Goal: Task Accomplishment & Management: Use online tool/utility

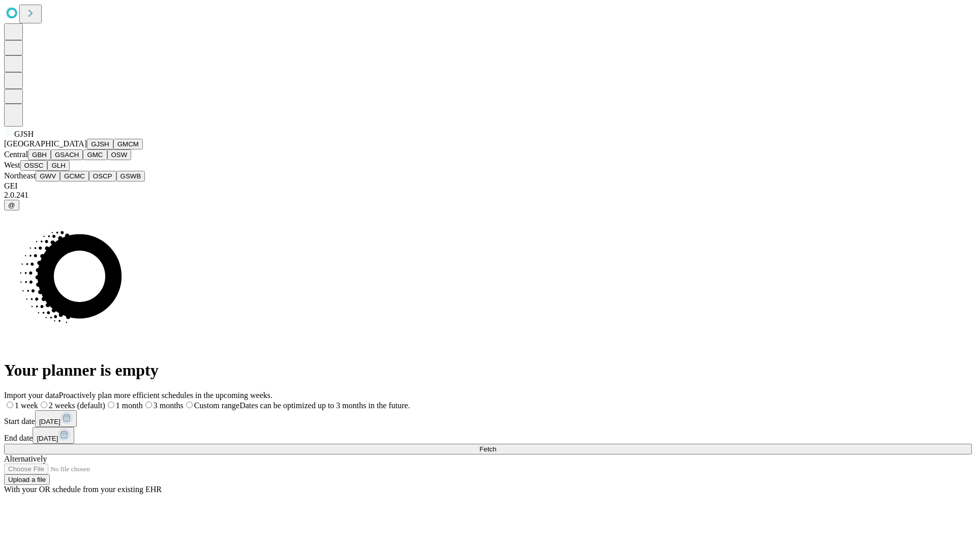
click at [87, 149] on button "GJSH" at bounding box center [100, 144] width 26 height 11
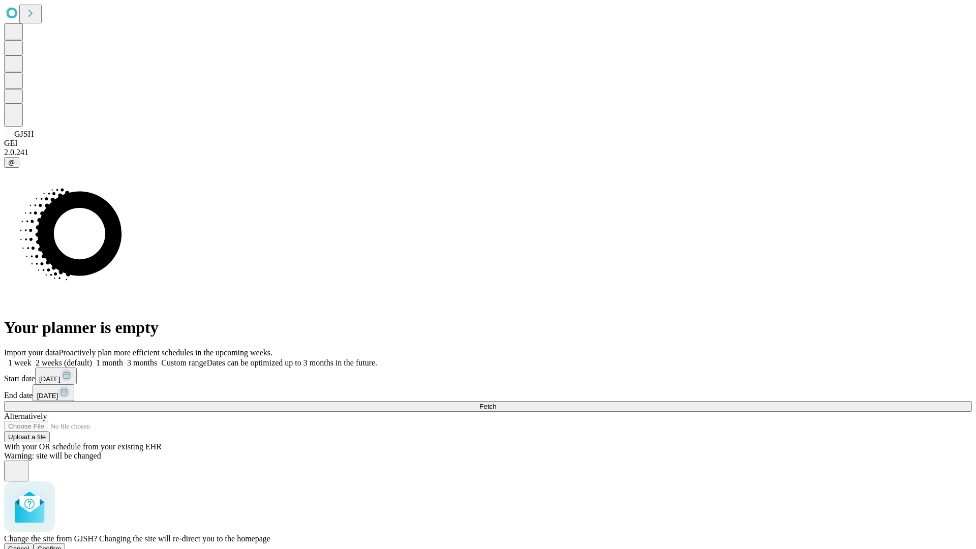
click at [62, 545] on span "Confirm" at bounding box center [50, 549] width 24 height 8
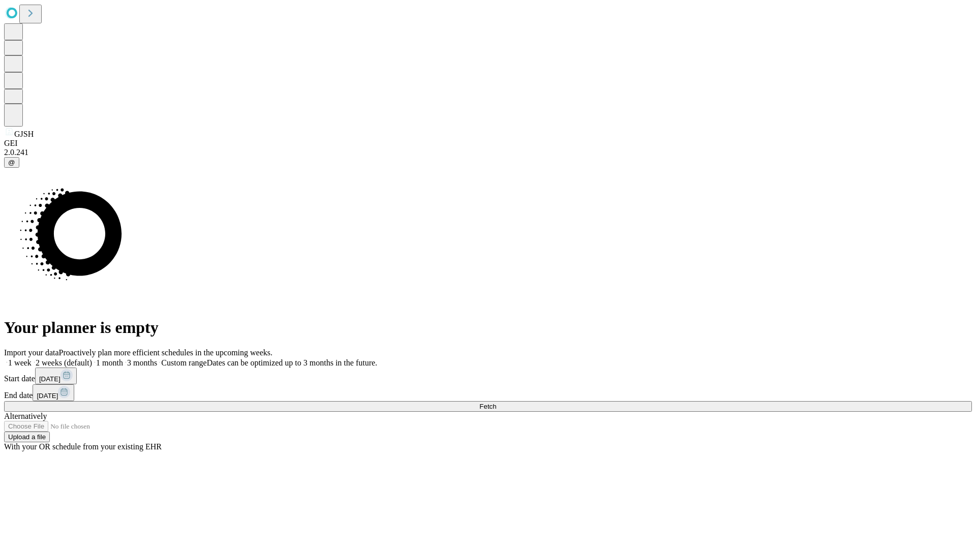
click at [32, 358] on label "1 week" at bounding box center [17, 362] width 27 height 9
click at [496, 403] on span "Fetch" at bounding box center [487, 407] width 17 height 8
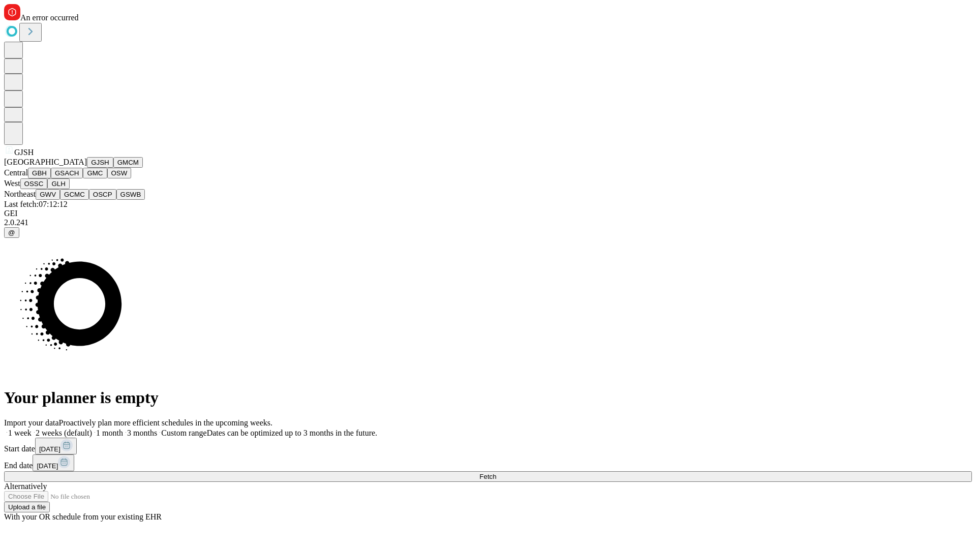
click at [113, 168] on button "GMCM" at bounding box center [127, 162] width 29 height 11
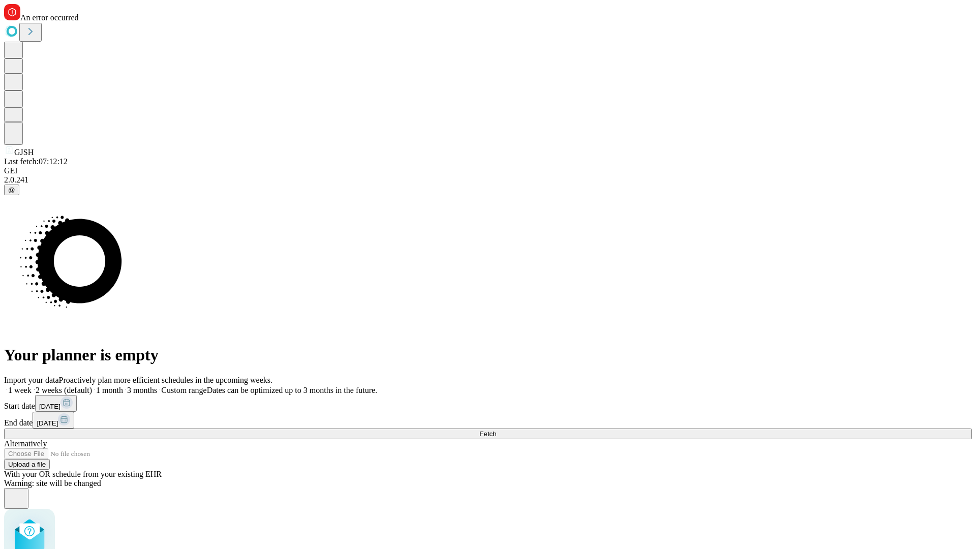
click at [32, 386] on label "1 week" at bounding box center [17, 390] width 27 height 9
click at [496, 430] on span "Fetch" at bounding box center [487, 434] width 17 height 8
click at [32, 386] on label "1 week" at bounding box center [17, 390] width 27 height 9
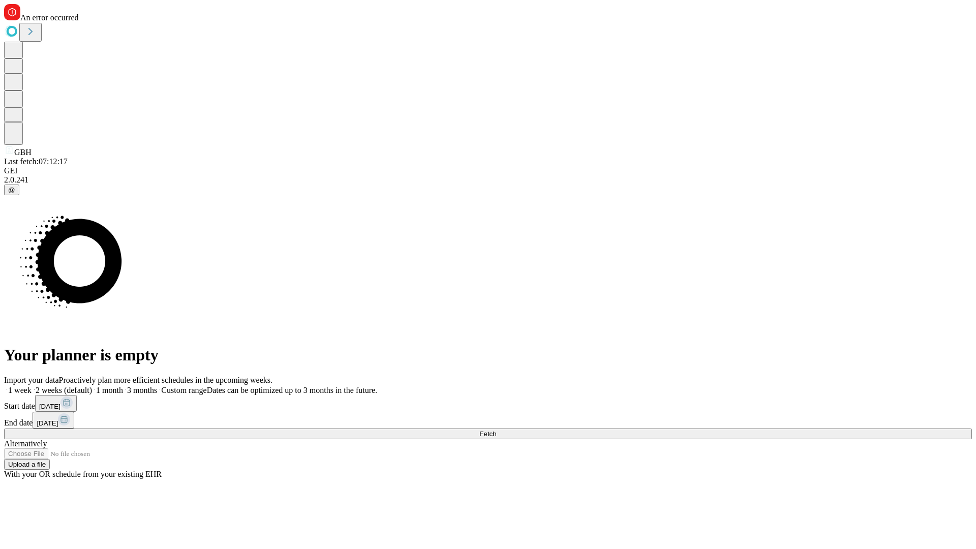
click at [496, 430] on span "Fetch" at bounding box center [487, 434] width 17 height 8
click at [32, 386] on label "1 week" at bounding box center [17, 390] width 27 height 9
click at [496, 430] on span "Fetch" at bounding box center [487, 434] width 17 height 8
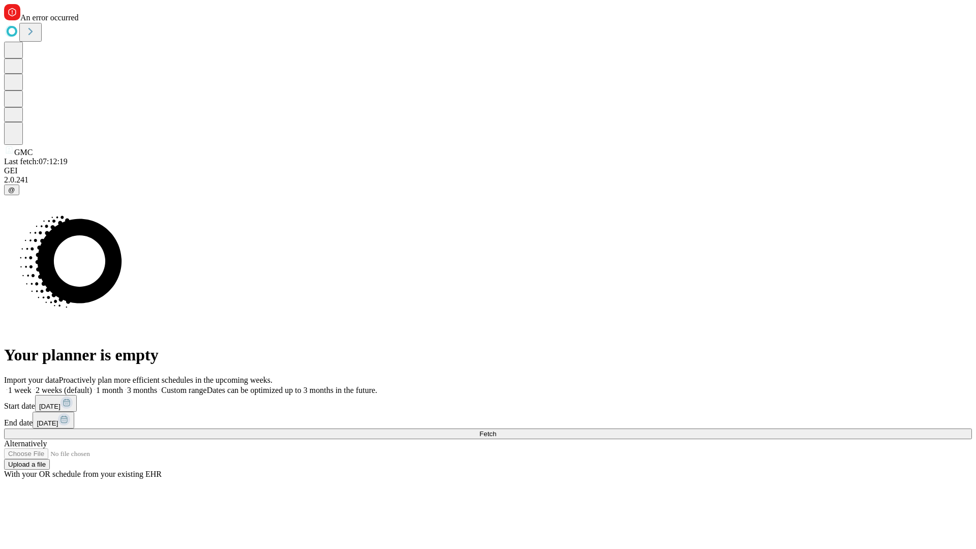
click at [32, 386] on label "1 week" at bounding box center [17, 390] width 27 height 9
click at [496, 430] on span "Fetch" at bounding box center [487, 434] width 17 height 8
click at [32, 386] on label "1 week" at bounding box center [17, 390] width 27 height 9
click at [496, 430] on span "Fetch" at bounding box center [487, 434] width 17 height 8
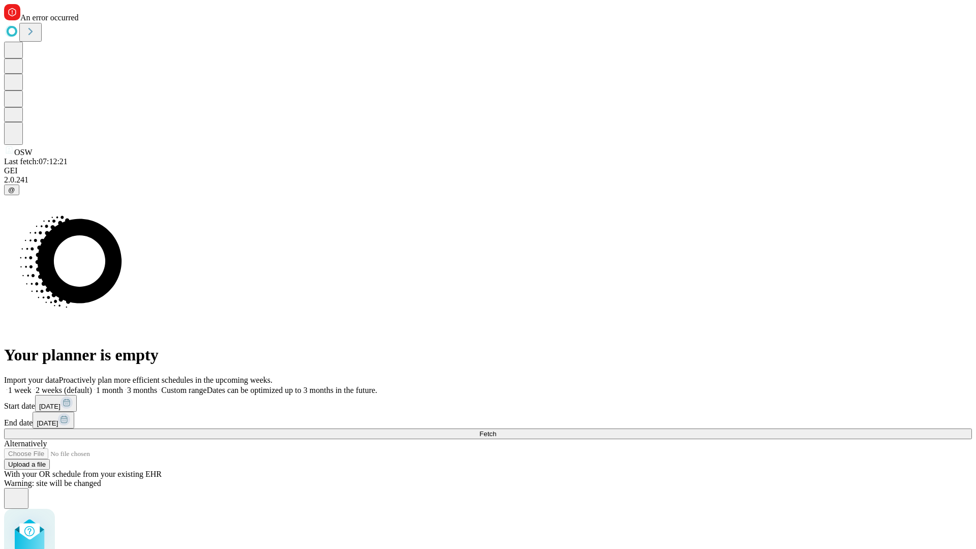
click at [32, 386] on label "1 week" at bounding box center [17, 390] width 27 height 9
click at [496, 430] on span "Fetch" at bounding box center [487, 434] width 17 height 8
click at [32, 386] on label "1 week" at bounding box center [17, 390] width 27 height 9
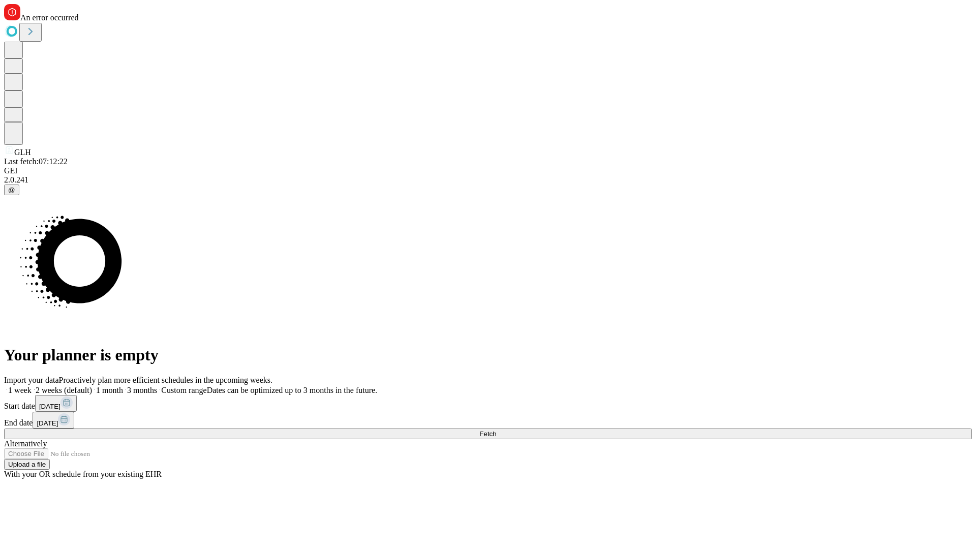
click at [496, 430] on span "Fetch" at bounding box center [487, 434] width 17 height 8
click at [32, 386] on label "1 week" at bounding box center [17, 390] width 27 height 9
click at [496, 430] on span "Fetch" at bounding box center [487, 434] width 17 height 8
